Goal: Navigation & Orientation: Go to known website

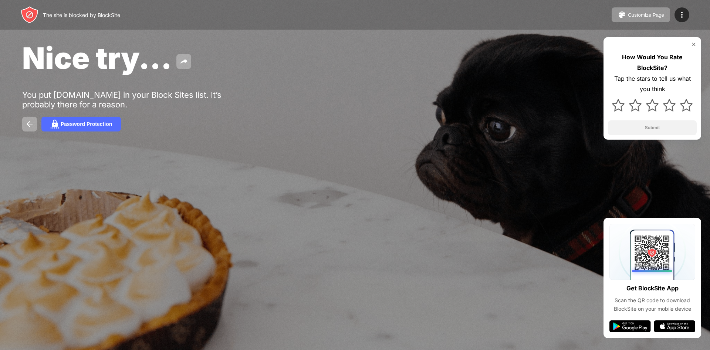
drag, startPoint x: 5, startPoint y: -18, endPoint x: 5, endPoint y: -27, distance: 8.9
drag, startPoint x: 5, startPoint y: -27, endPoint x: 170, endPoint y: 25, distance: 172.9
click at [170, 25] on div "The site is blocked by BlockSite Customize Page Edit Block List Redirect Custom…" at bounding box center [355, 15] width 710 height 30
